Goal: Task Accomplishment & Management: Manage account settings

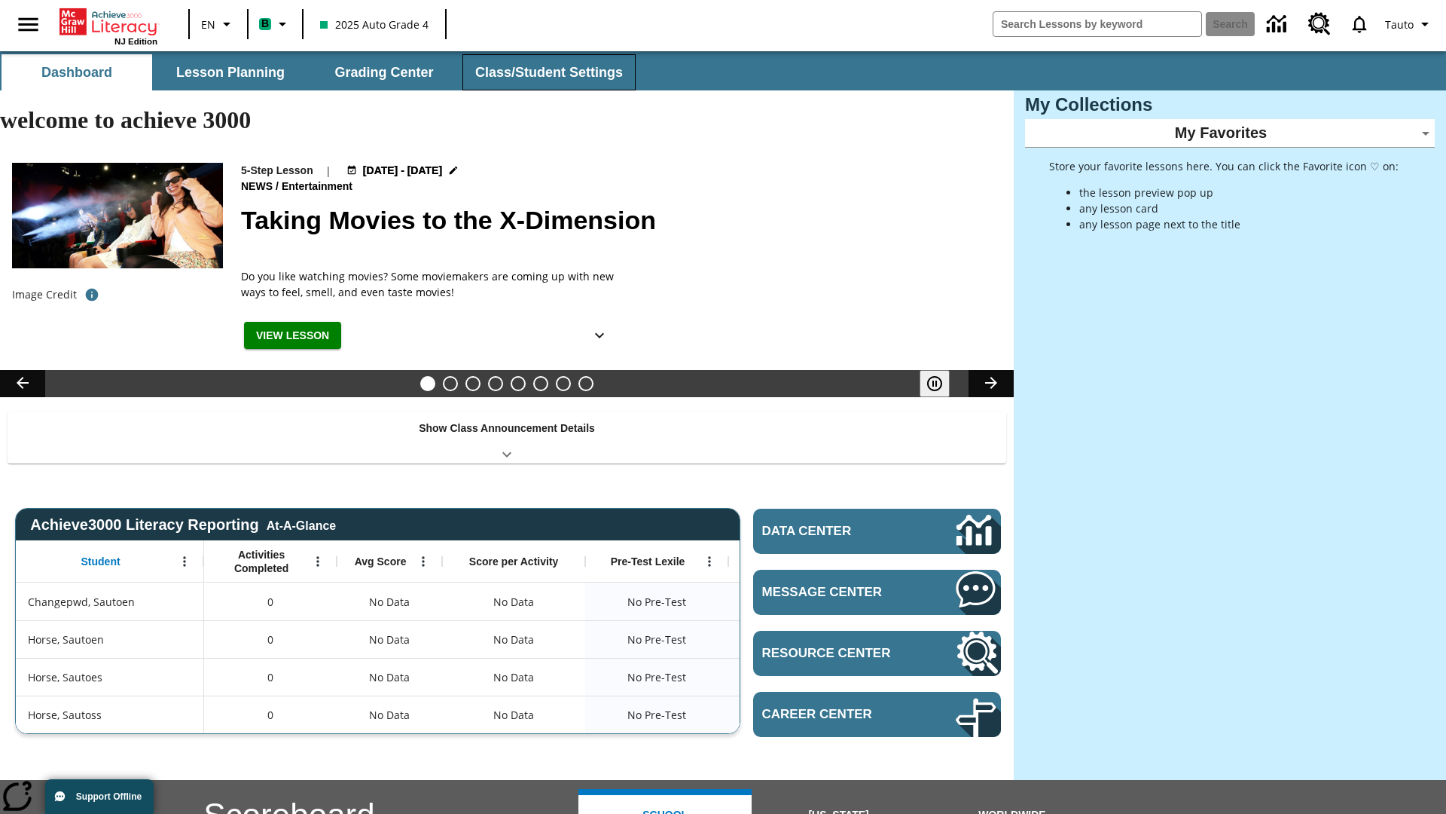
click at [547, 72] on button "Class/Student Settings" at bounding box center [549, 72] width 173 height 36
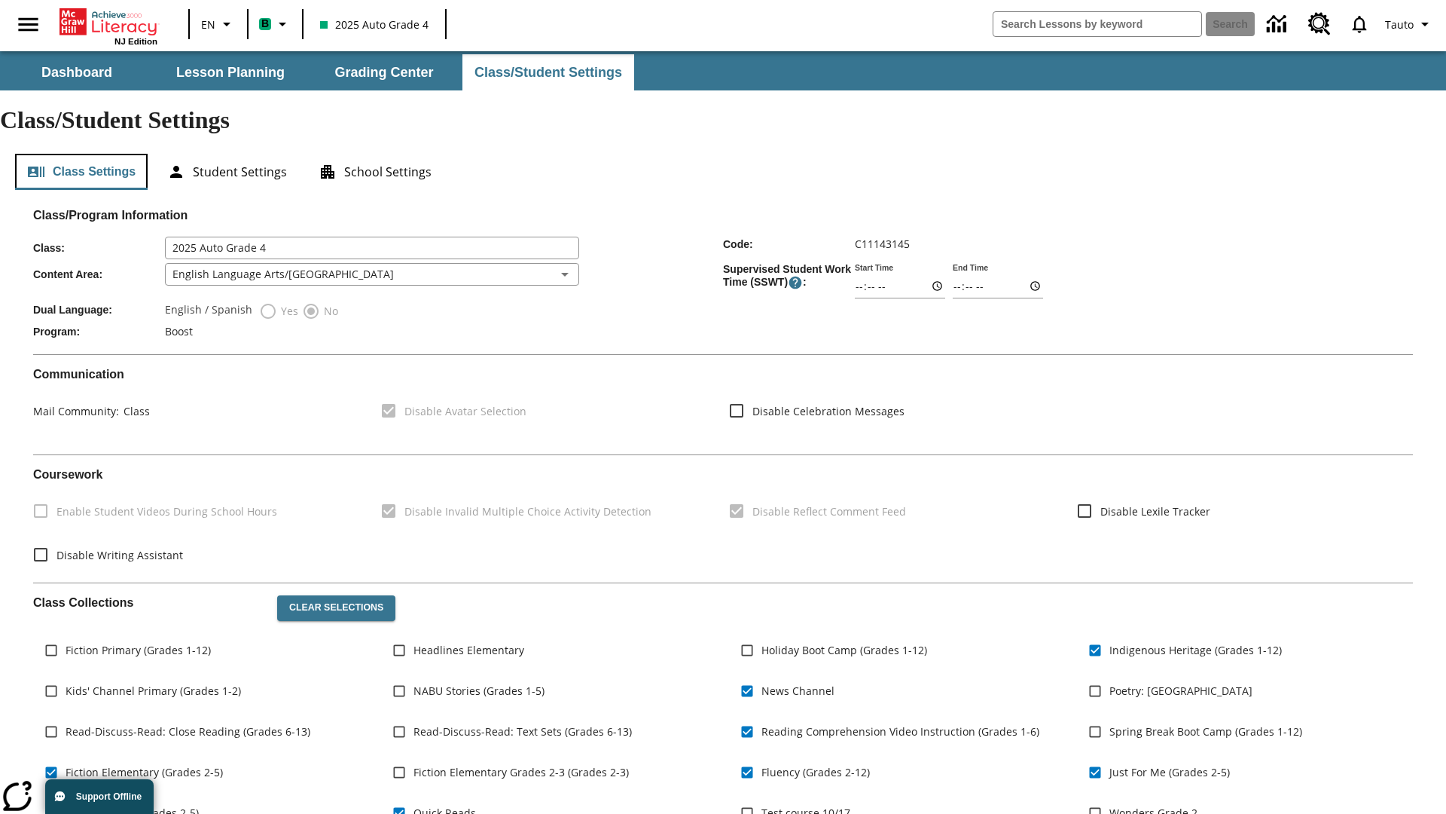
click at [81, 154] on button "Class Settings" at bounding box center [81, 172] width 133 height 36
type input "02:10"
type input "03:10"
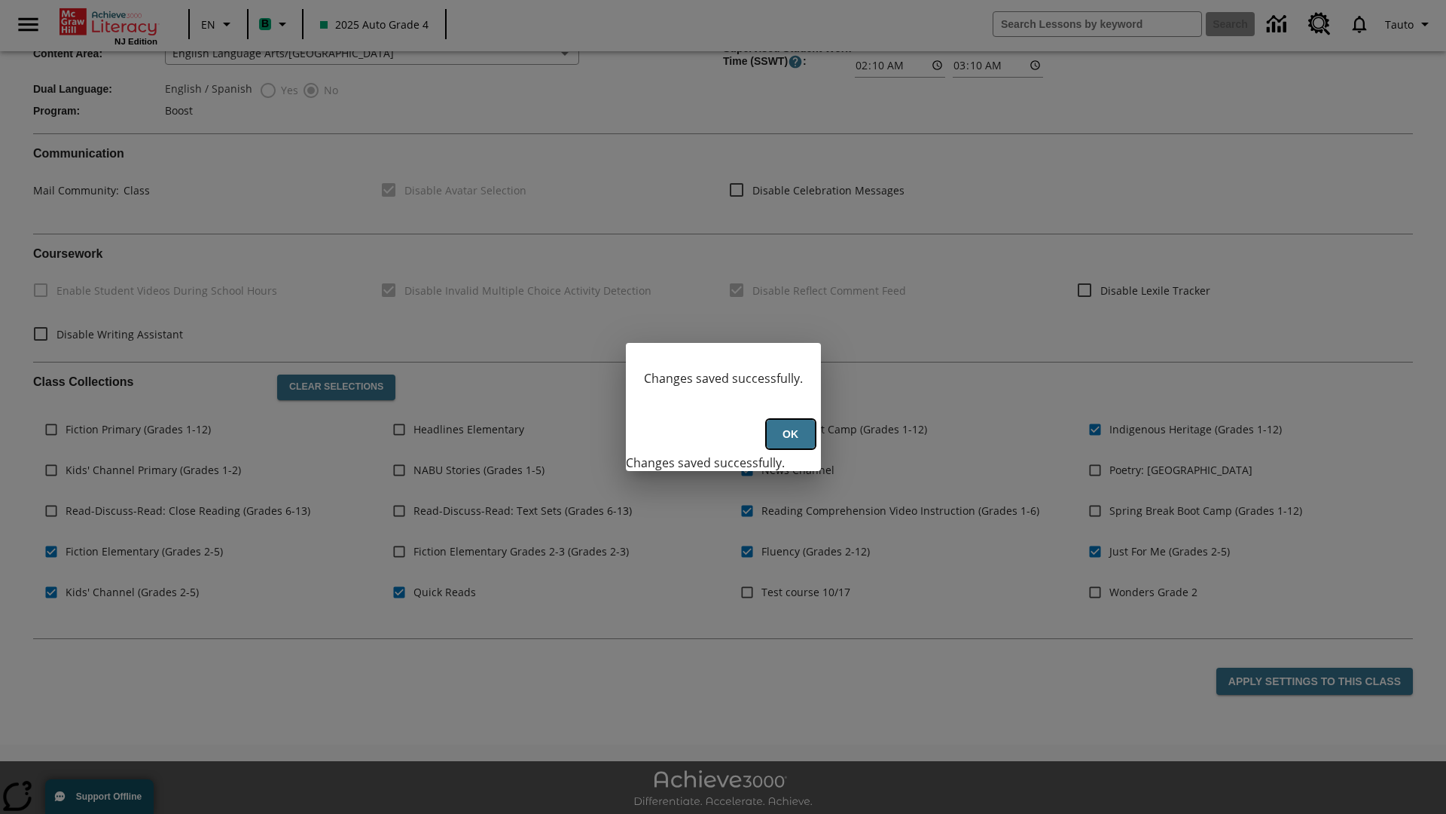
click at [790, 442] on button "Ok" at bounding box center [791, 434] width 48 height 29
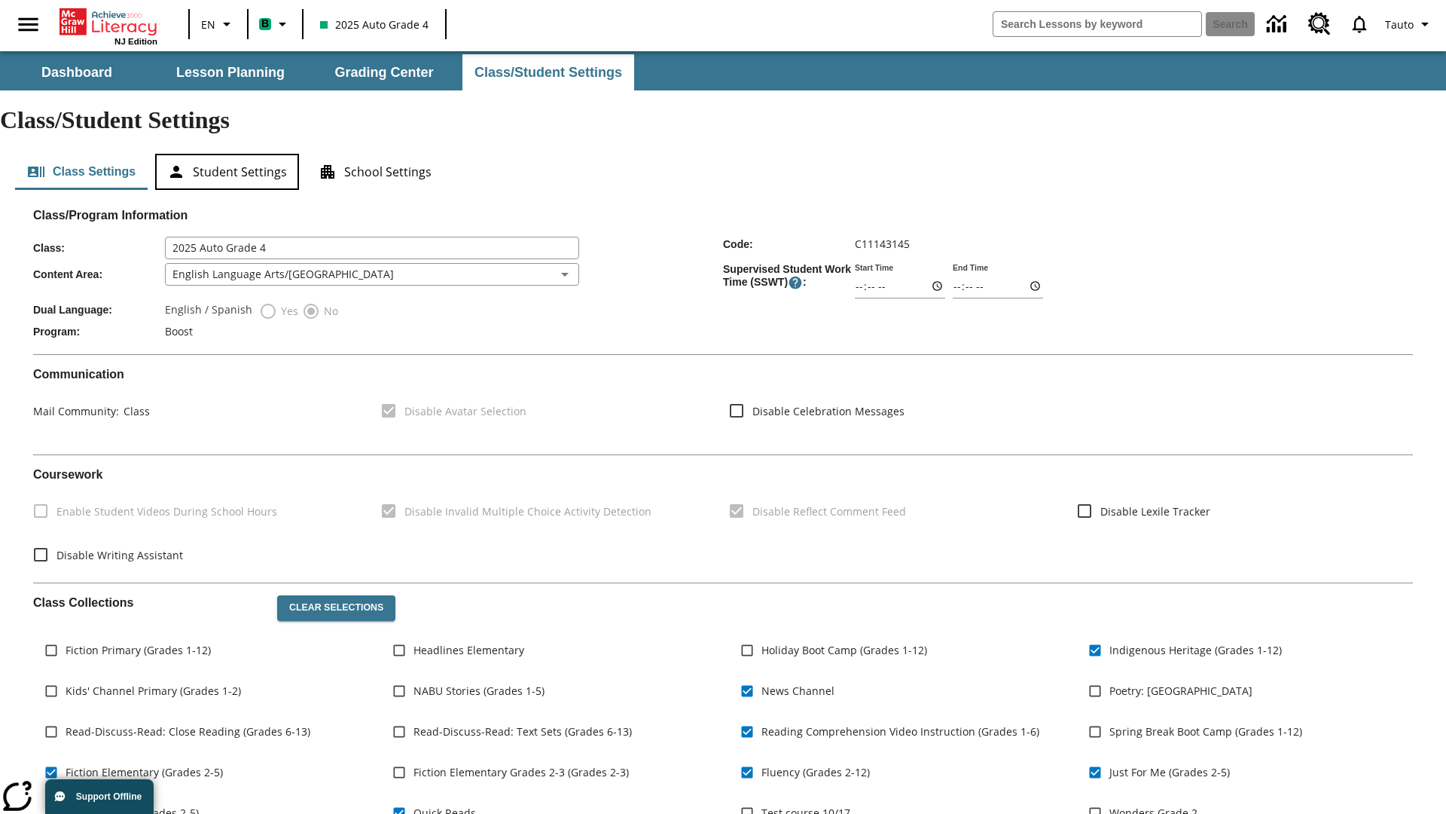
click at [227, 154] on button "Student Settings" at bounding box center [227, 172] width 144 height 36
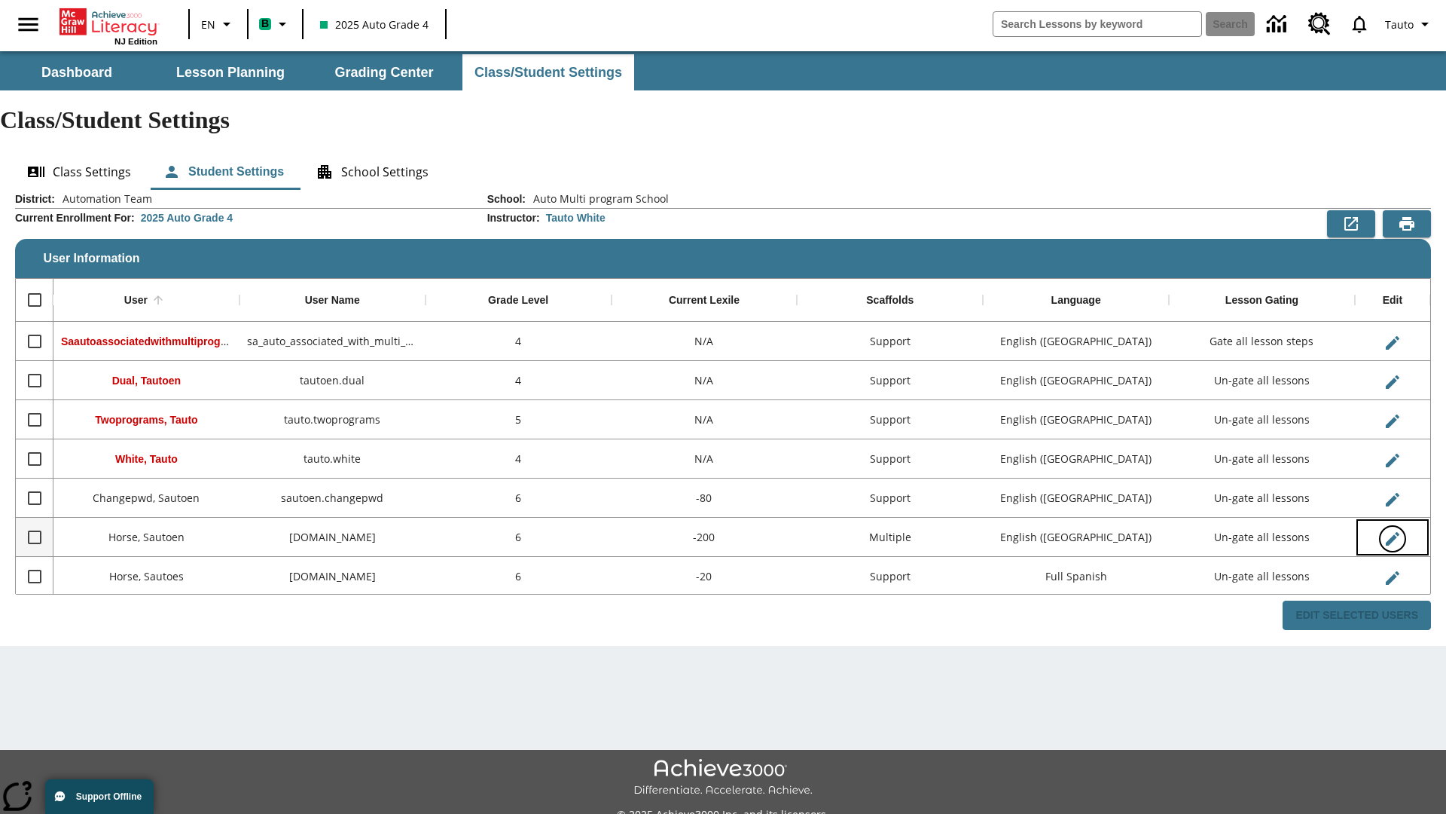
click at [1392, 532] on icon "Edit User" at bounding box center [1393, 539] width 14 height 14
click at [1409, 24] on span "Tauto" at bounding box center [1398, 25] width 29 height 16
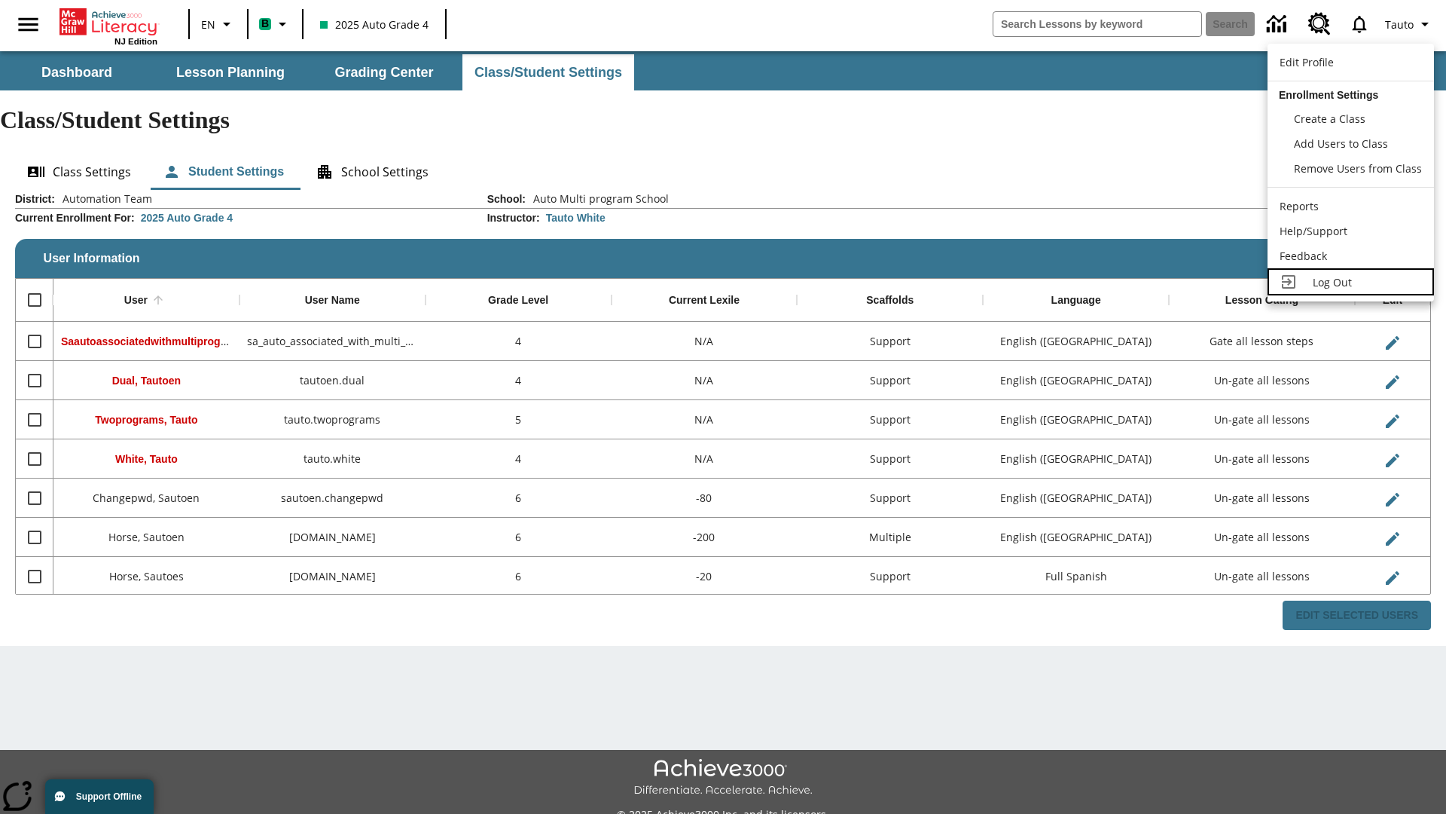
click at [1351, 282] on span "Log Out" at bounding box center [1332, 282] width 39 height 14
